Goal: Task Accomplishment & Management: Use online tool/utility

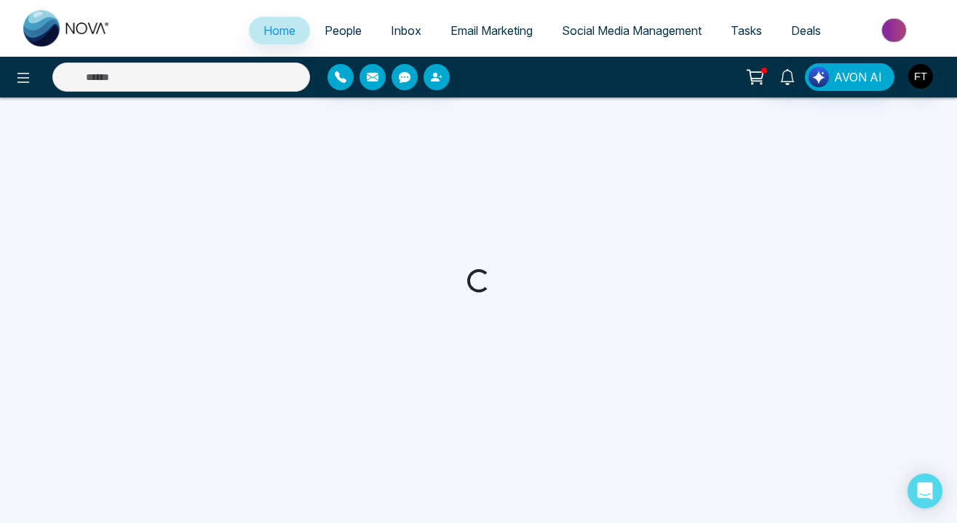
select select "*"
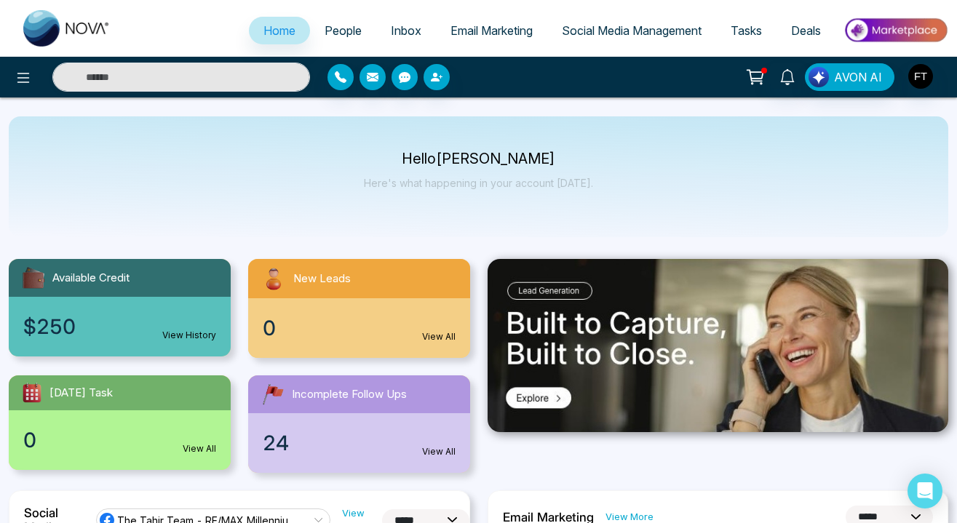
click at [497, 28] on span "Email Marketing" at bounding box center [491, 30] width 82 height 15
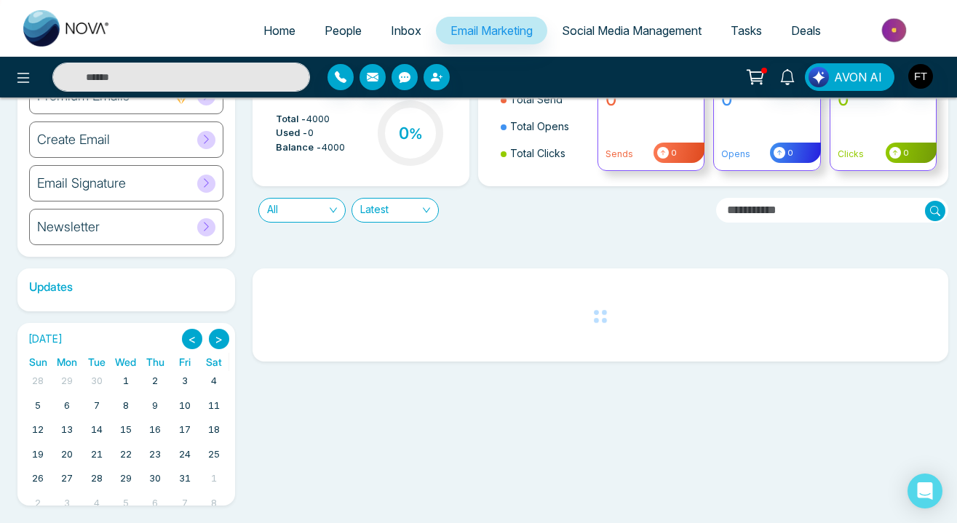
scroll to position [81, 0]
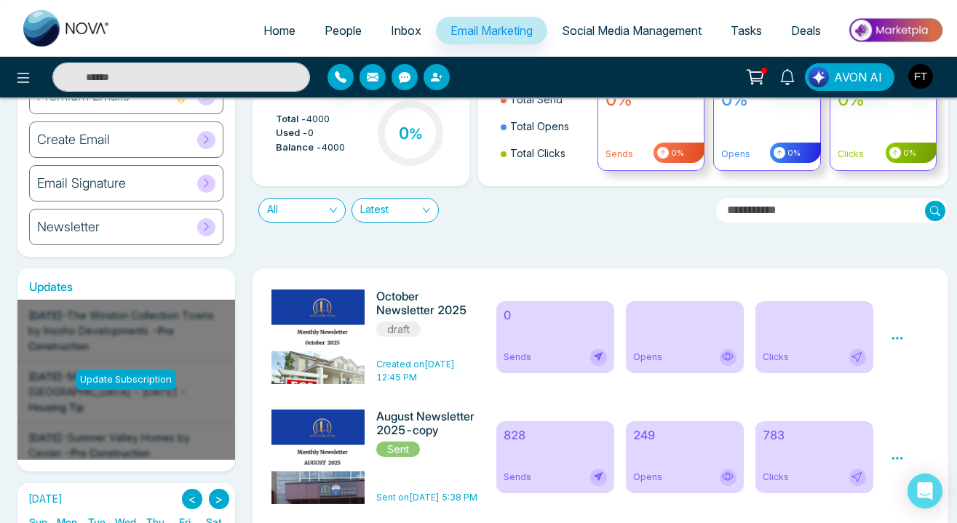
click at [426, 303] on h6 "October Newsletter 2025" at bounding box center [427, 304] width 103 height 28
click at [898, 338] on icon at bounding box center [897, 338] width 13 height 13
click at [914, 383] on link "Edit" at bounding box center [910, 381] width 17 height 12
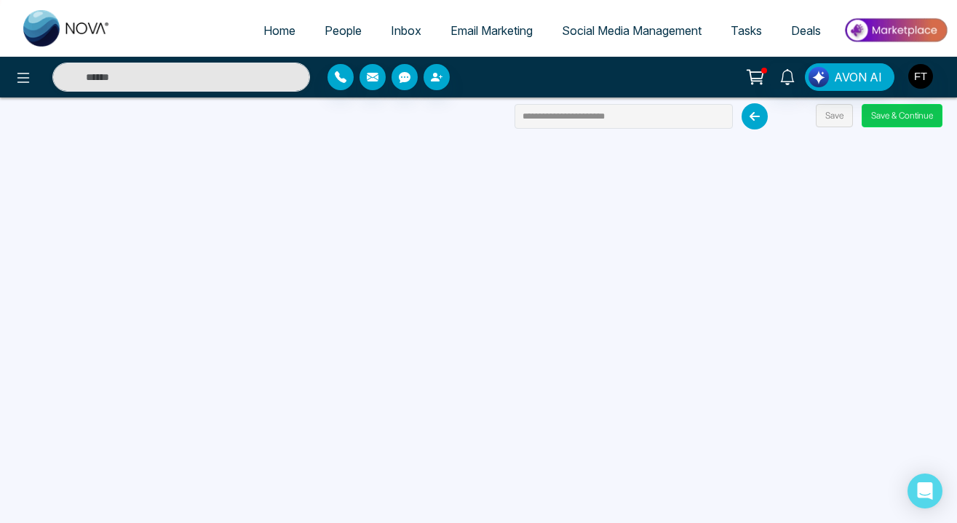
click at [928, 114] on button "Save & Continue" at bounding box center [902, 115] width 81 height 23
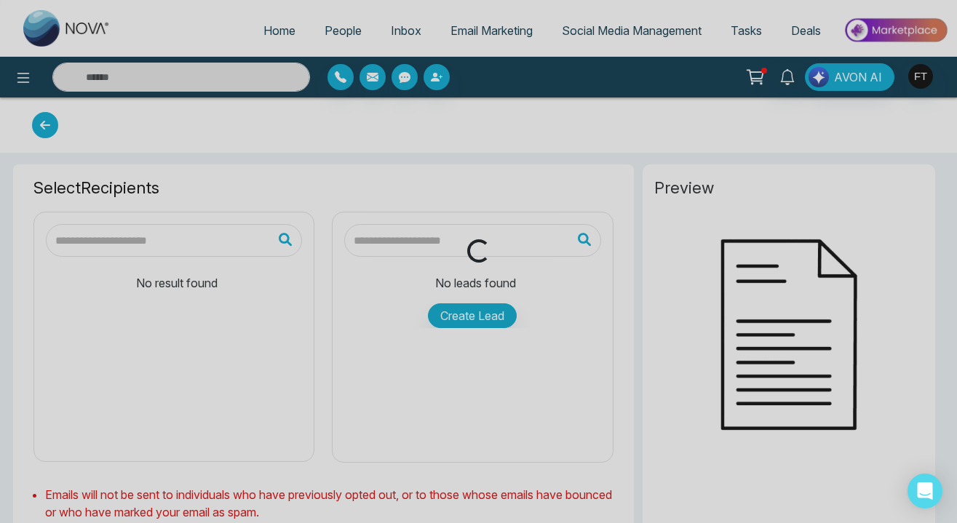
type input "**********"
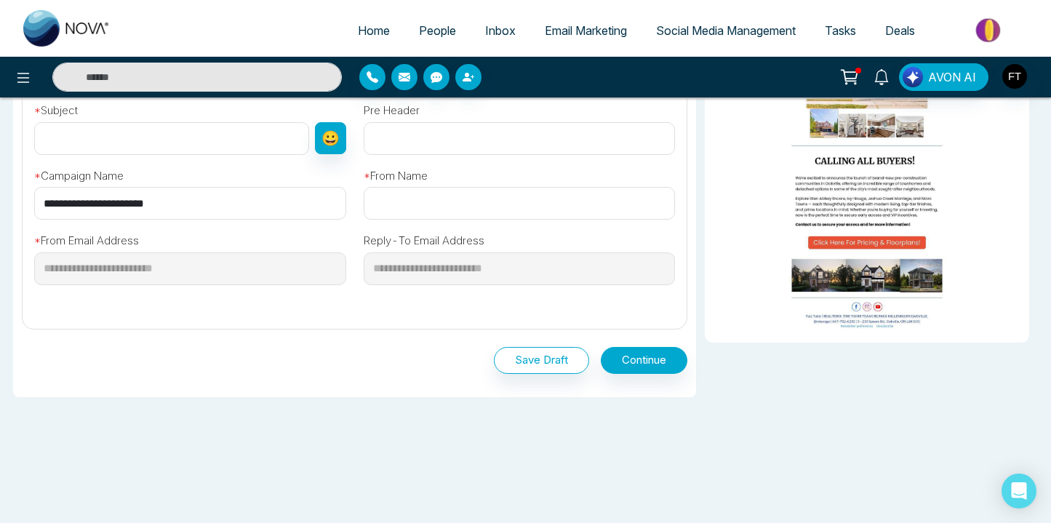
scroll to position [504, 0]
click at [530, 356] on button "Save Draft" at bounding box center [541, 361] width 95 height 27
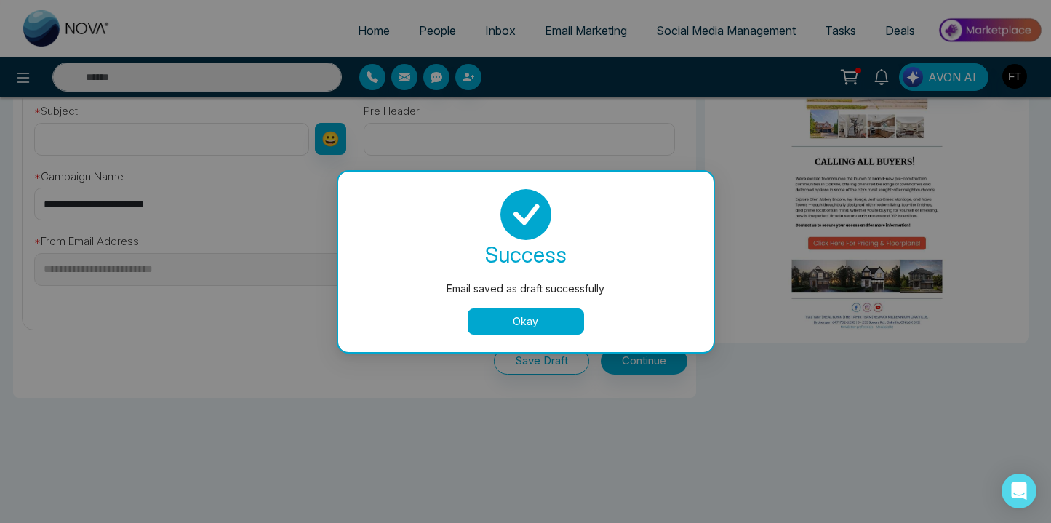
click at [540, 315] on button "Okay" at bounding box center [526, 322] width 116 height 26
